Goal: Check status: Check status

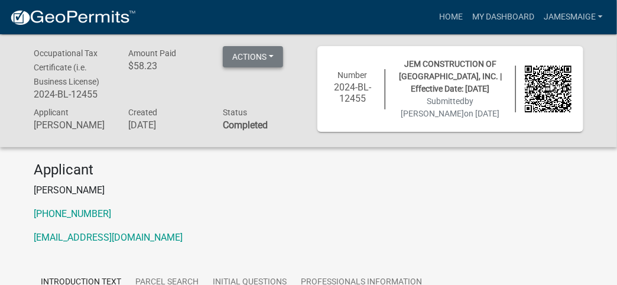
click at [273, 55] on button "Actions" at bounding box center [253, 56] width 60 height 21
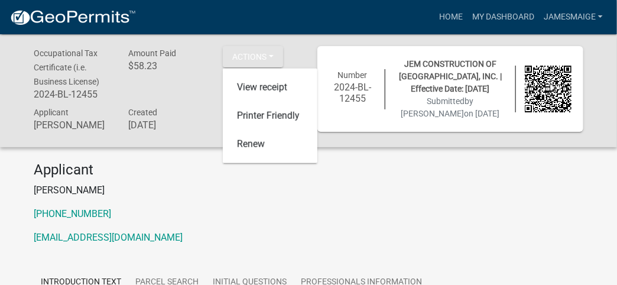
click at [320, 242] on p "[EMAIL_ADDRESS][DOMAIN_NAME]" at bounding box center [309, 237] width 550 height 14
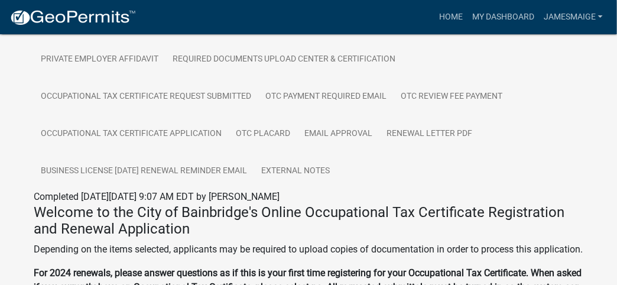
scroll to position [238, 0]
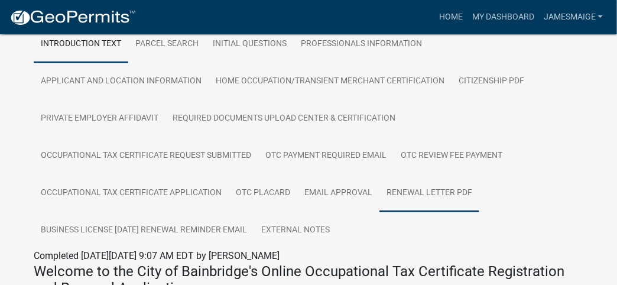
click at [430, 203] on link "Renewal Letter PDF" at bounding box center [429, 193] width 100 height 38
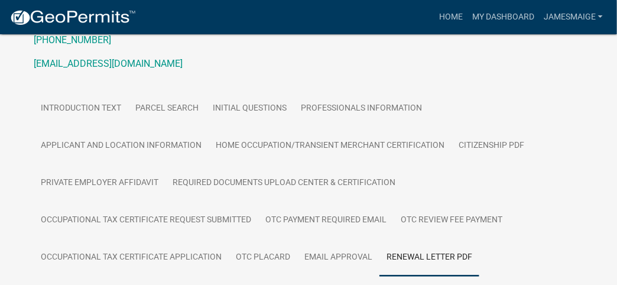
scroll to position [56, 0]
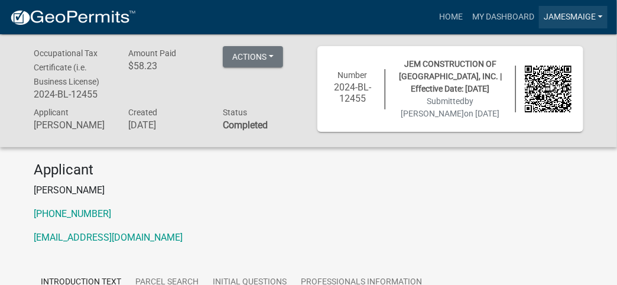
click at [602, 12] on link "jamesmaige" at bounding box center [573, 17] width 69 height 22
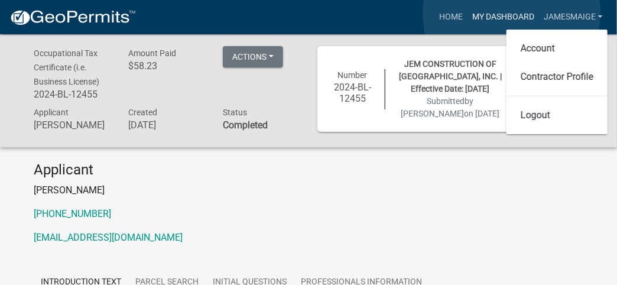
click at [512, 14] on link "My Dashboard" at bounding box center [503, 17] width 72 height 22
